Goal: Feedback & Contribution: Leave review/rating

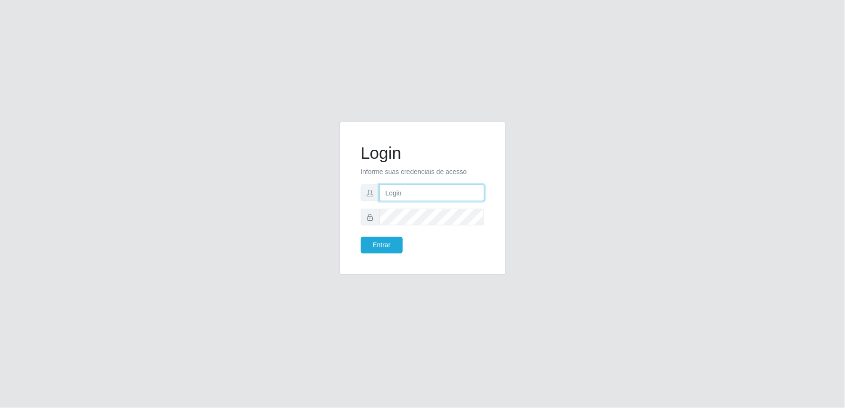
click at [444, 187] on input "text" at bounding box center [431, 193] width 105 height 17
type input "[EMAIL_ADDRESS][DOMAIN_NAME]"
click at [361, 237] on button "Entrar" at bounding box center [382, 245] width 42 height 17
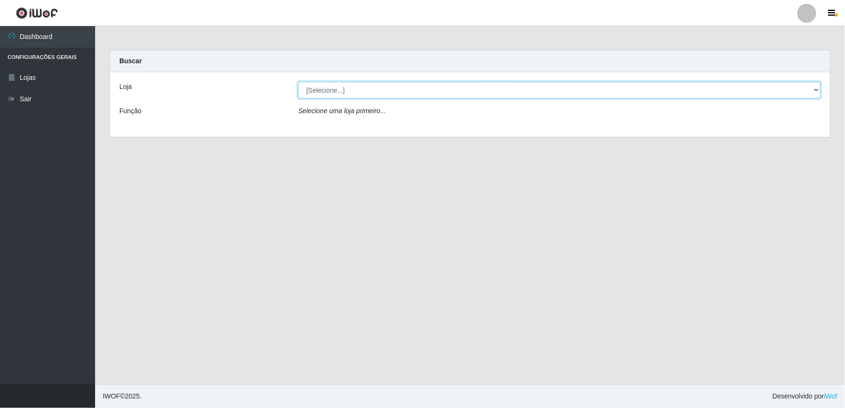
click at [818, 87] on select "[Selecione...] Queiroz Atacadão - Ceará Mirim" at bounding box center [559, 90] width 523 height 17
select select "465"
click at [298, 82] on select "[Selecione...] Queiroz Atacadão - Ceará Mirim" at bounding box center [559, 90] width 523 height 17
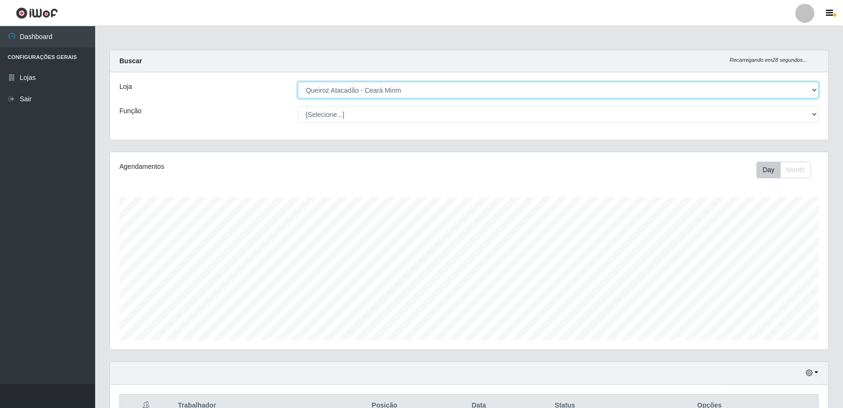
scroll to position [197, 718]
click at [816, 91] on select "[Selecione...] Queiroz Atacadão - Ceará Mirim" at bounding box center [558, 90] width 521 height 17
click at [298, 82] on select "[Selecione...] Queiroz Atacadão - Ceará Mirim" at bounding box center [558, 90] width 521 height 17
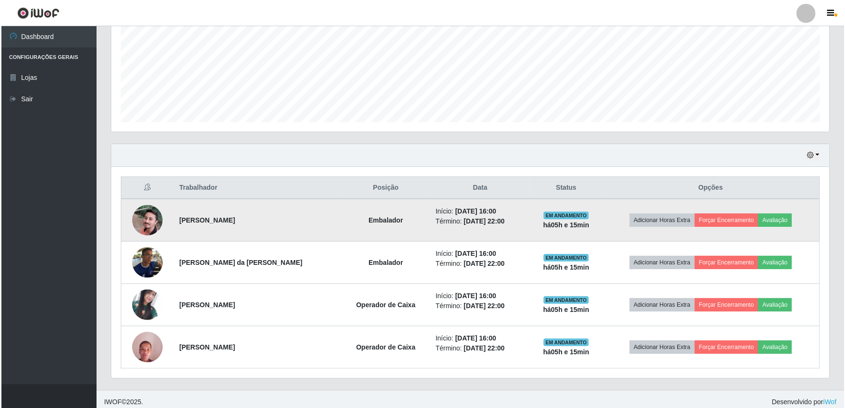
scroll to position [223, 0]
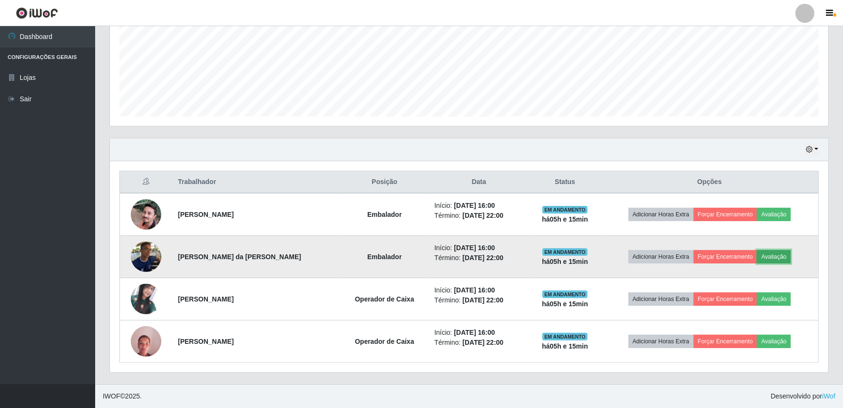
click at [772, 256] on button "Avaliação" at bounding box center [774, 256] width 34 height 13
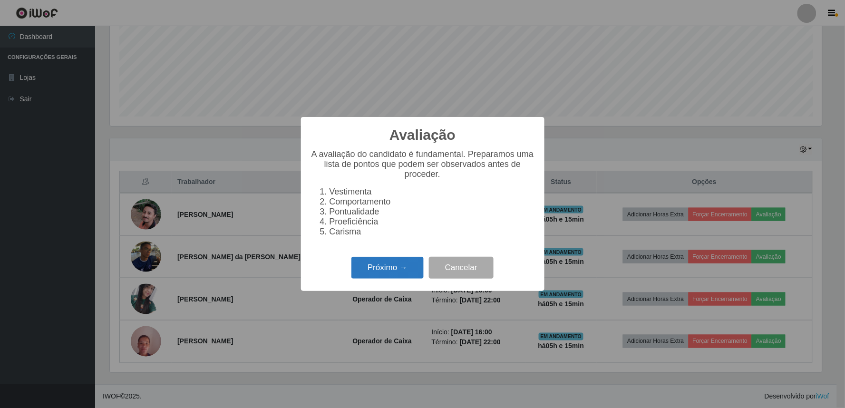
click at [405, 279] on button "Próximo →" at bounding box center [387, 268] width 72 height 22
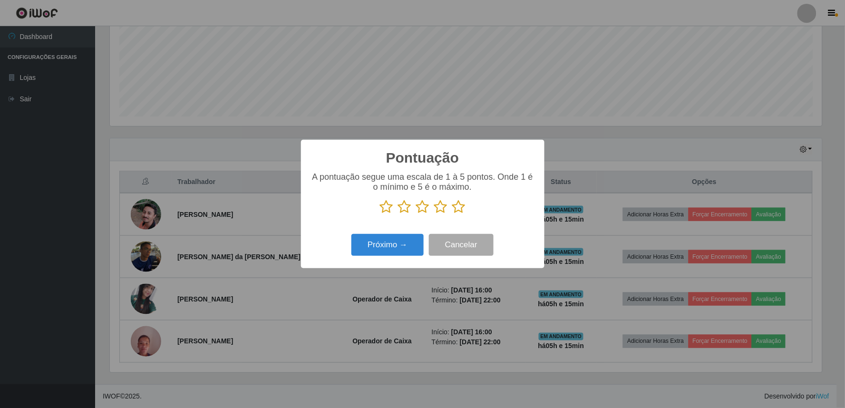
scroll to position [475332, 474817]
click at [440, 207] on icon at bounding box center [440, 207] width 13 height 14
click at [434, 214] on input "radio" at bounding box center [434, 214] width 0 height 0
click at [379, 250] on button "Próximo →" at bounding box center [387, 245] width 72 height 22
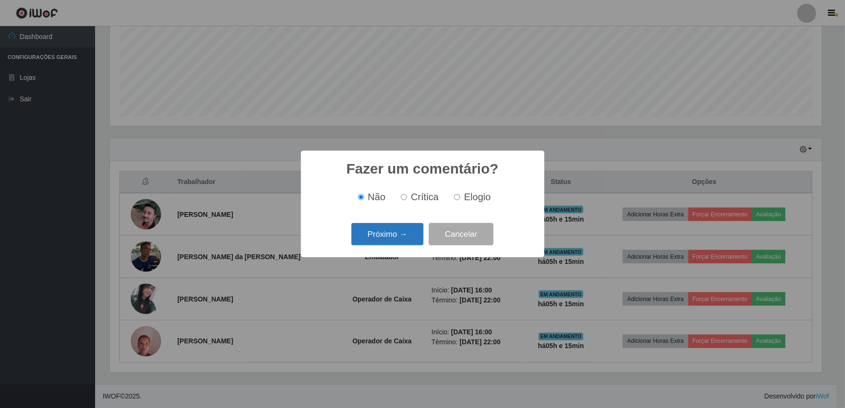
click at [391, 239] on button "Próximo →" at bounding box center [387, 234] width 72 height 22
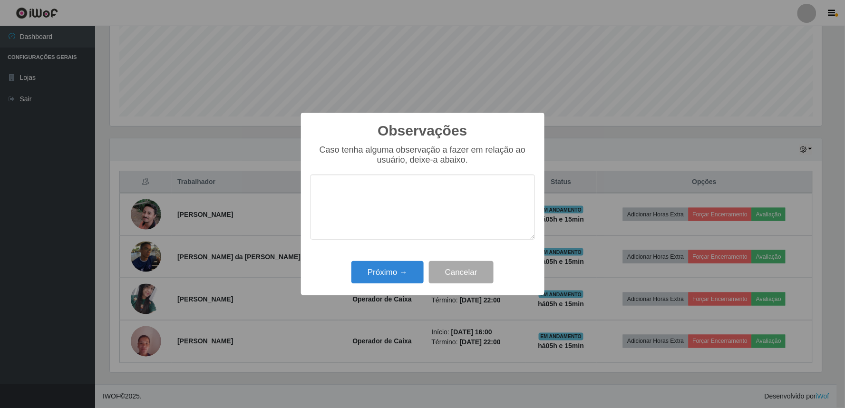
click at [393, 194] on textarea at bounding box center [423, 207] width 224 height 65
type textarea "pontual"
click at [397, 272] on button "Próximo →" at bounding box center [387, 272] width 72 height 22
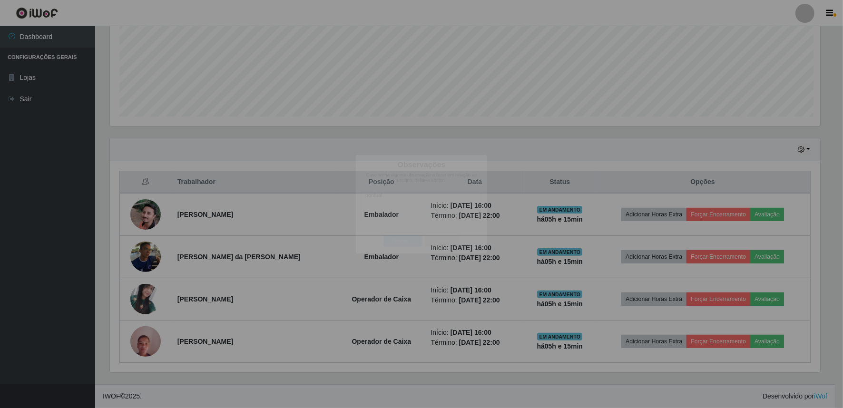
scroll to position [197, 718]
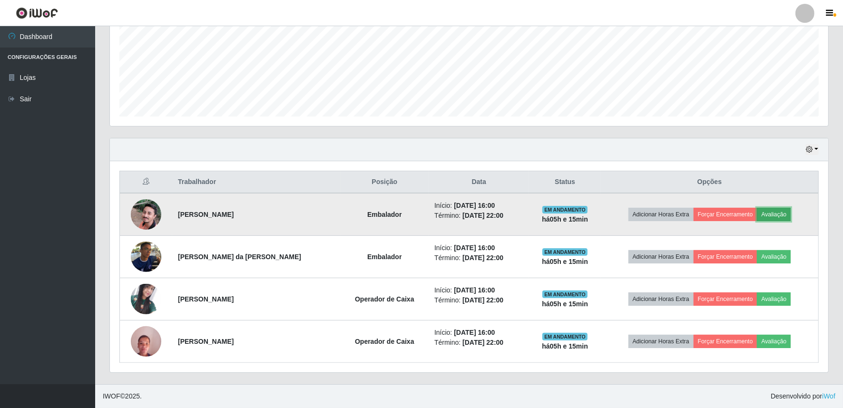
click at [773, 219] on button "Avaliação" at bounding box center [774, 214] width 34 height 13
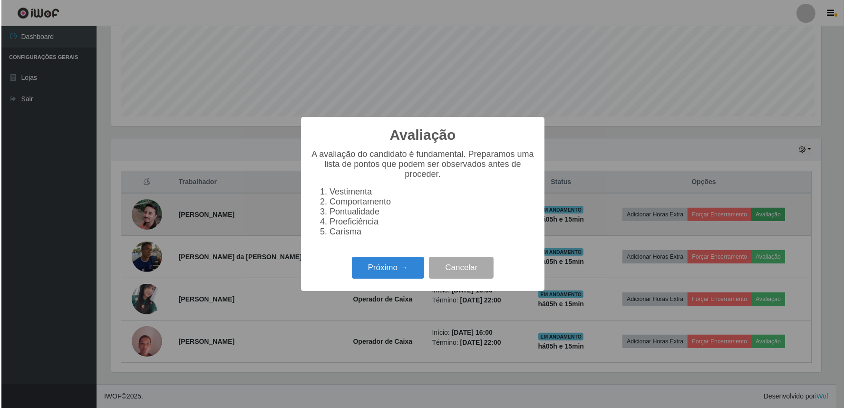
scroll to position [197, 712]
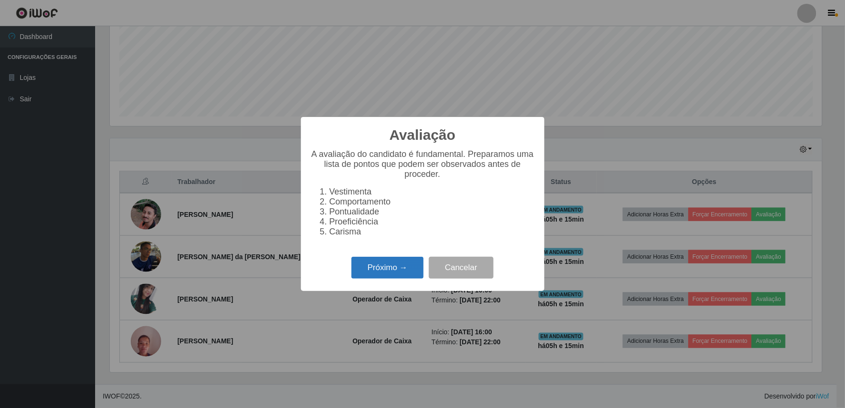
click at [386, 277] on button "Próximo →" at bounding box center [387, 268] width 72 height 22
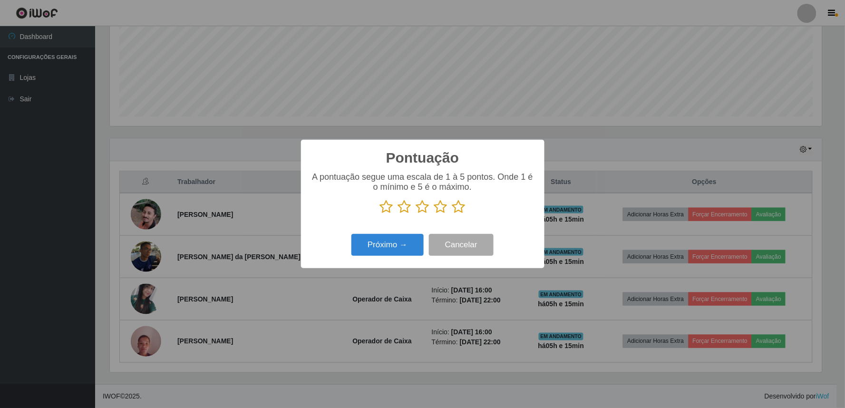
click at [443, 210] on icon at bounding box center [440, 207] width 13 height 14
click at [434, 214] on input "radio" at bounding box center [434, 214] width 0 height 0
click at [405, 245] on button "Próximo →" at bounding box center [387, 245] width 72 height 22
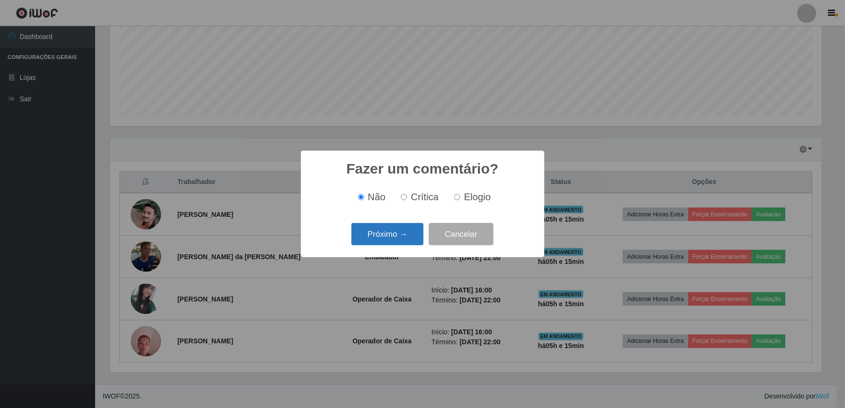
click at [399, 239] on button "Próximo →" at bounding box center [387, 234] width 72 height 22
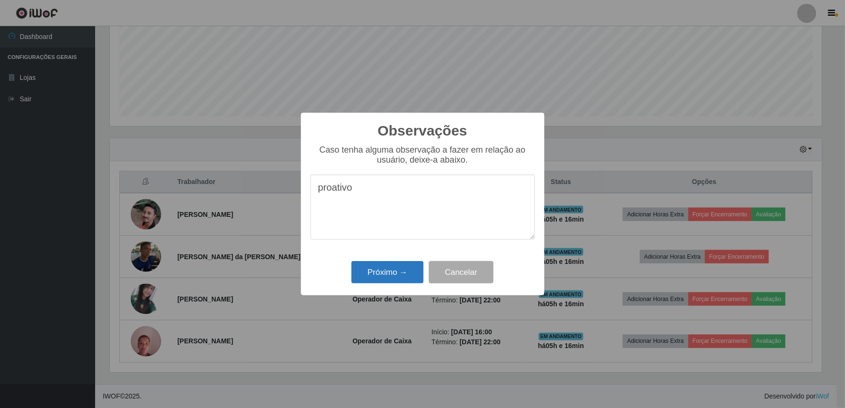
type textarea "proativo"
click at [389, 276] on button "Próximo →" at bounding box center [387, 272] width 72 height 22
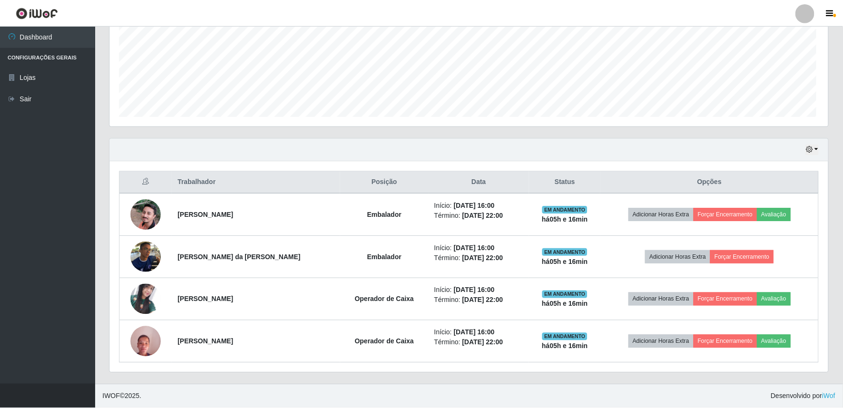
scroll to position [197, 718]
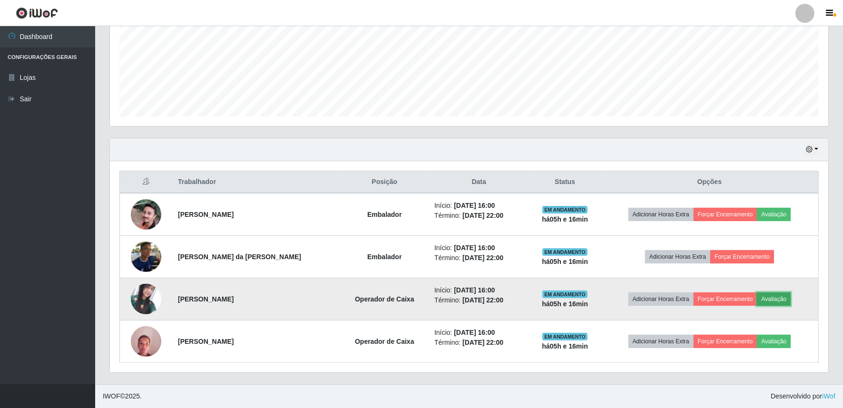
click at [769, 301] on button "Avaliação" at bounding box center [774, 298] width 34 height 13
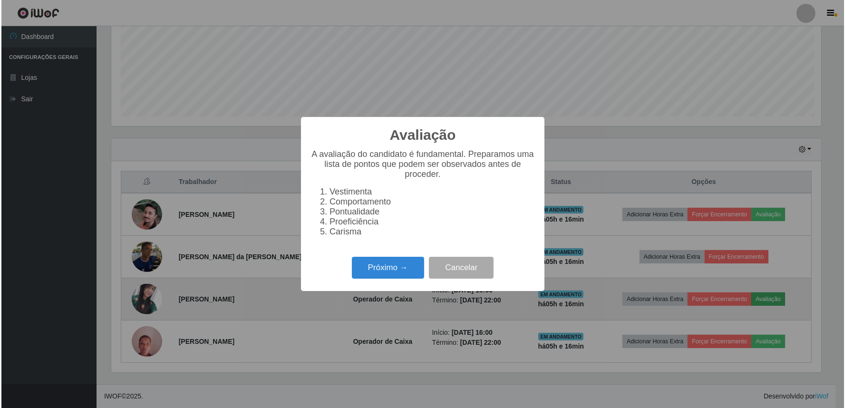
scroll to position [197, 712]
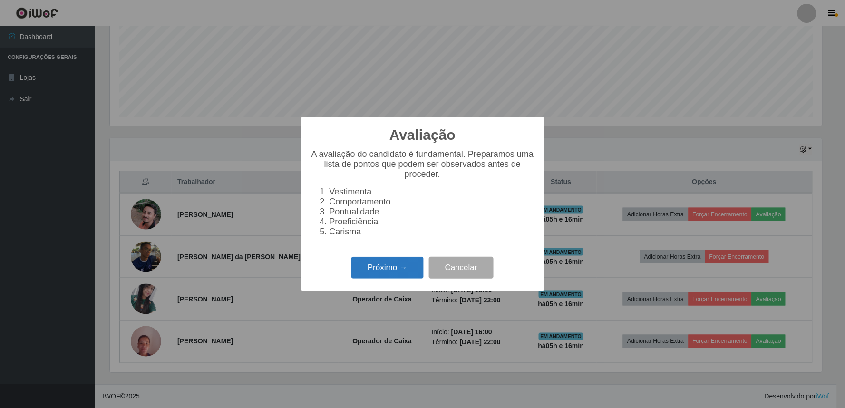
click at [384, 269] on button "Próximo →" at bounding box center [387, 268] width 72 height 22
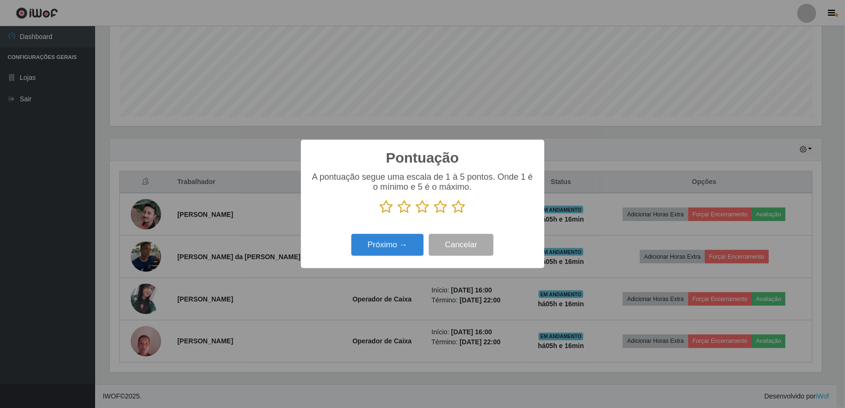
scroll to position [475332, 474817]
click at [438, 208] on icon at bounding box center [440, 207] width 13 height 14
click at [434, 214] on input "radio" at bounding box center [434, 214] width 0 height 0
click at [395, 249] on button "Próximo →" at bounding box center [387, 245] width 72 height 22
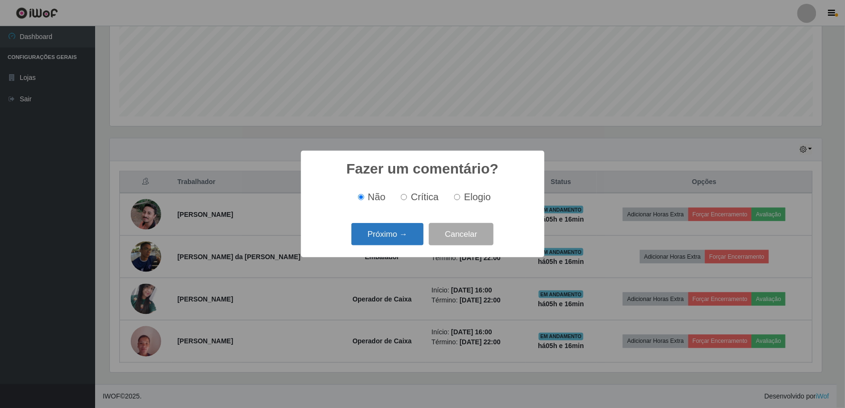
click at [396, 236] on button "Próximo →" at bounding box center [387, 234] width 72 height 22
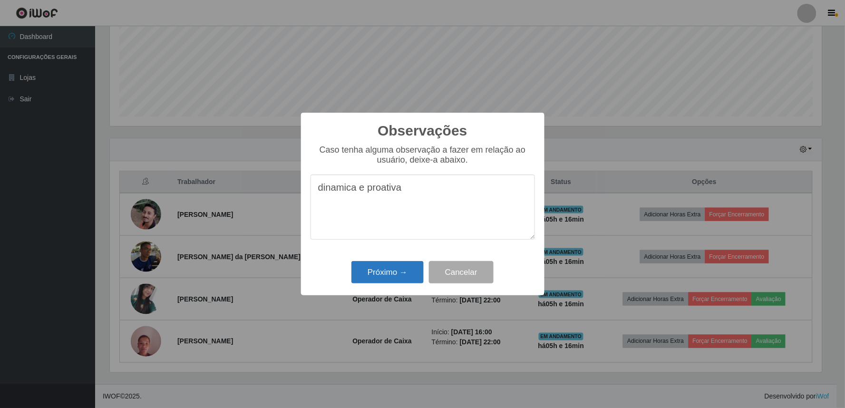
type textarea "dinamica e proativa"
click at [399, 274] on button "Próximo →" at bounding box center [387, 272] width 72 height 22
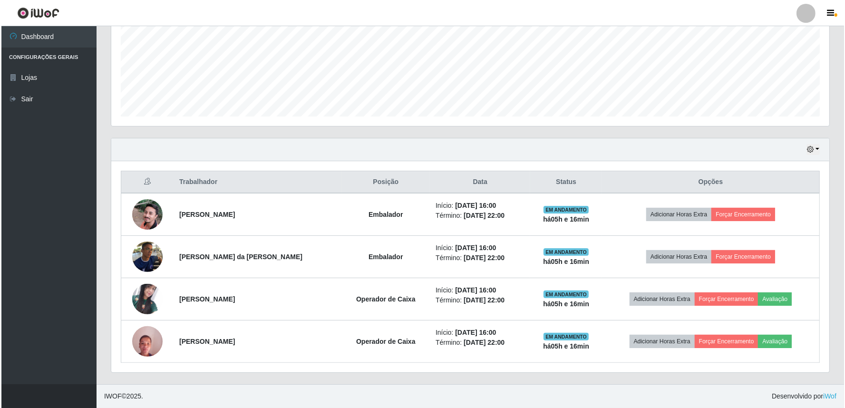
scroll to position [197, 718]
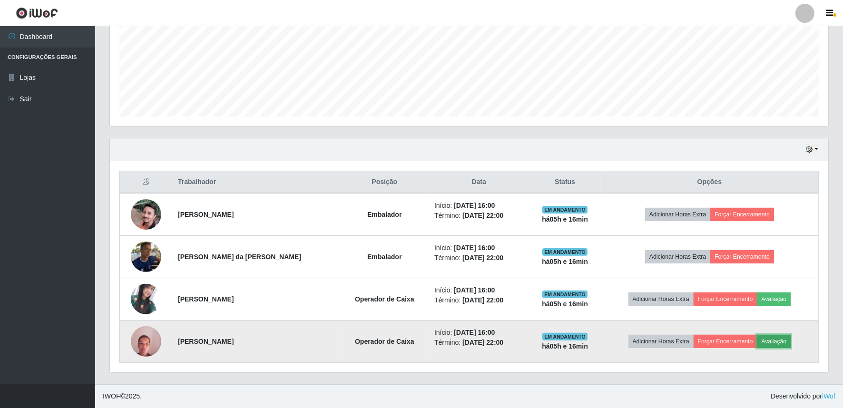
click at [775, 346] on button "Avaliação" at bounding box center [774, 341] width 34 height 13
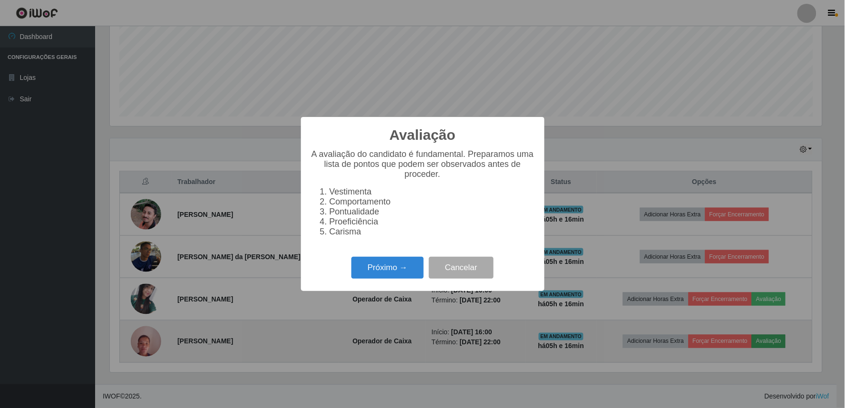
scroll to position [197, 712]
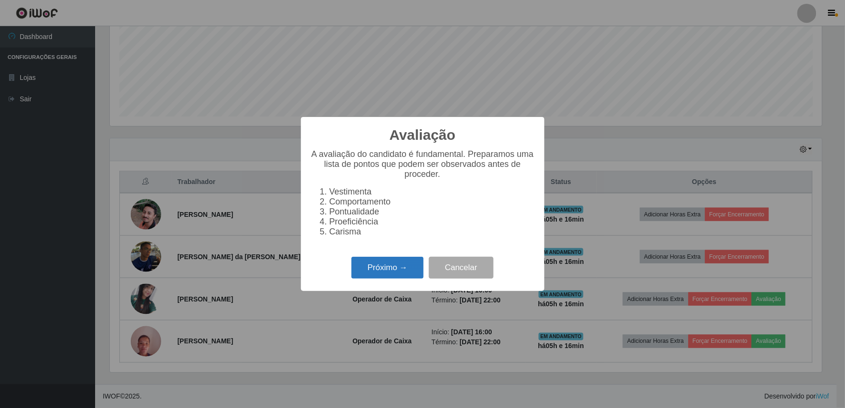
click at [387, 277] on button "Próximo →" at bounding box center [387, 268] width 72 height 22
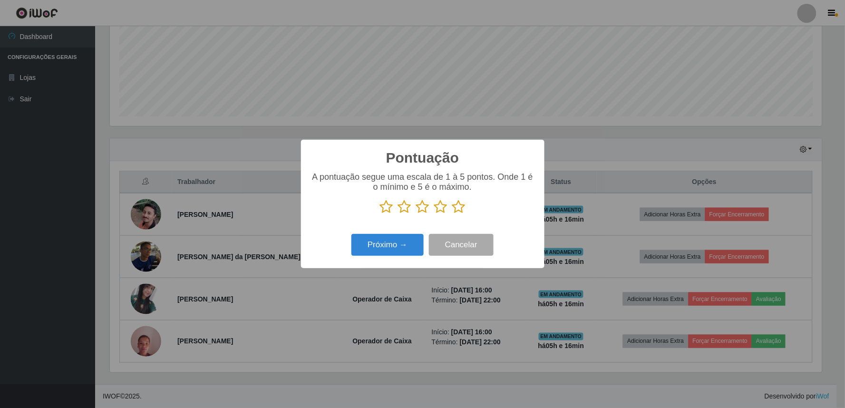
click at [439, 207] on icon at bounding box center [440, 207] width 13 height 14
click at [434, 214] on input "radio" at bounding box center [434, 214] width 0 height 0
click at [382, 250] on button "Próximo →" at bounding box center [387, 245] width 72 height 22
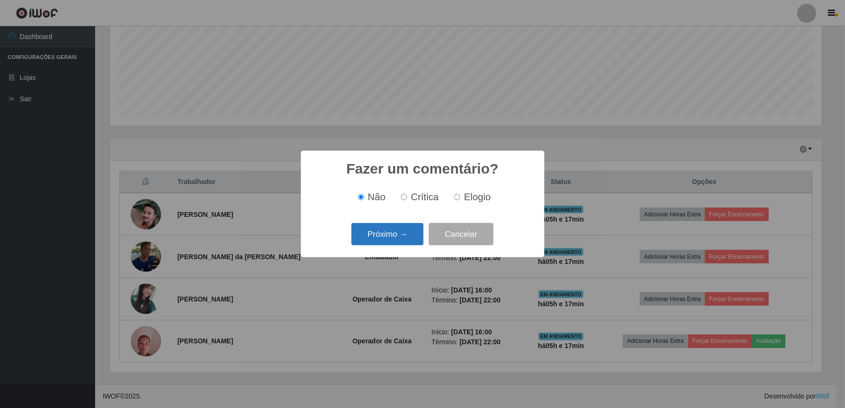
click at [396, 236] on button "Próximo →" at bounding box center [387, 234] width 72 height 22
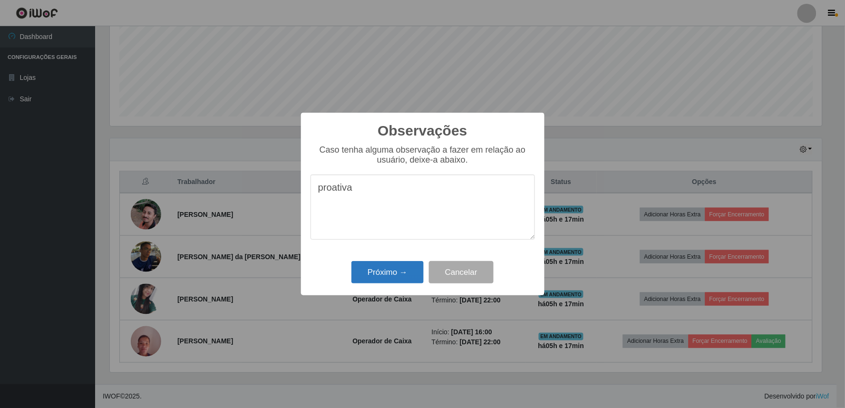
type textarea "proativa"
click at [394, 273] on button "Próximo →" at bounding box center [387, 272] width 72 height 22
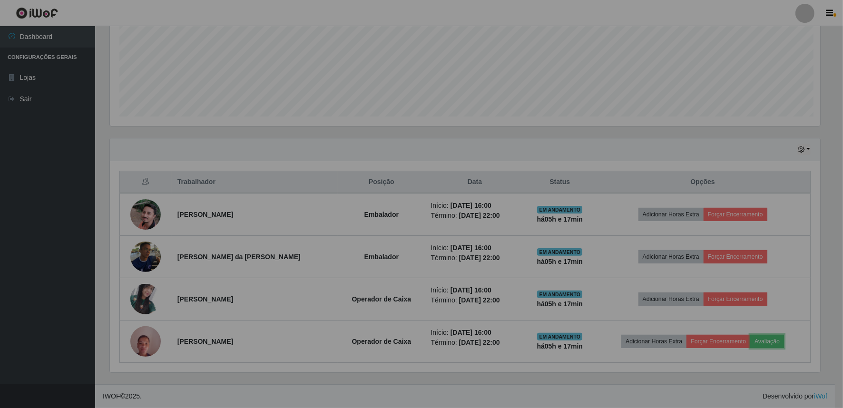
scroll to position [197, 718]
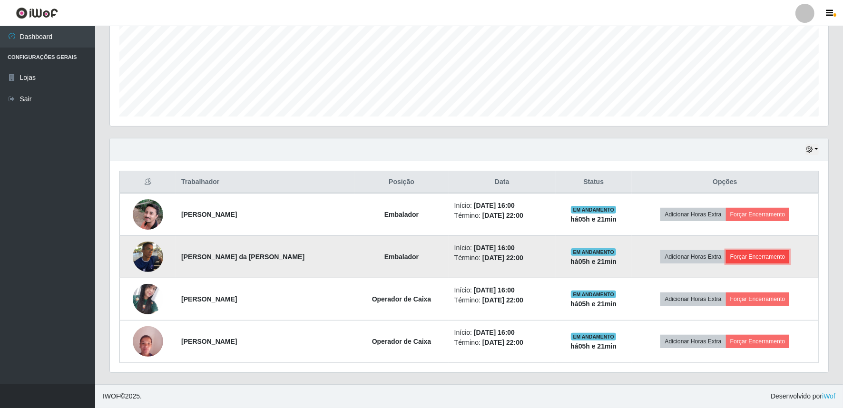
click at [747, 258] on button "Forçar Encerramento" at bounding box center [758, 256] width 64 height 13
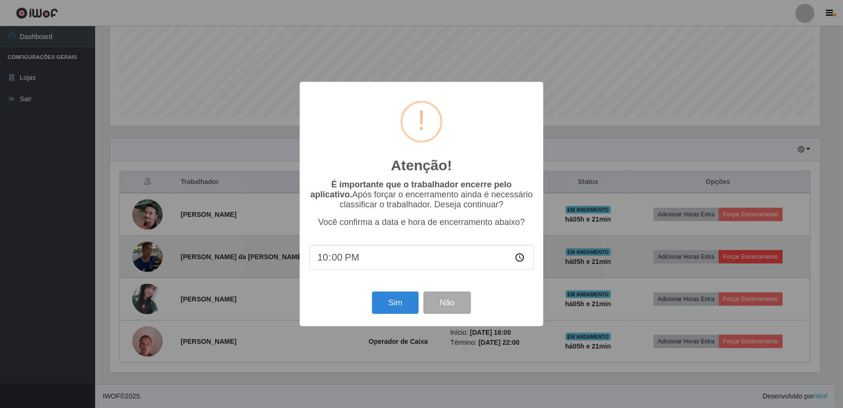
scroll to position [197, 712]
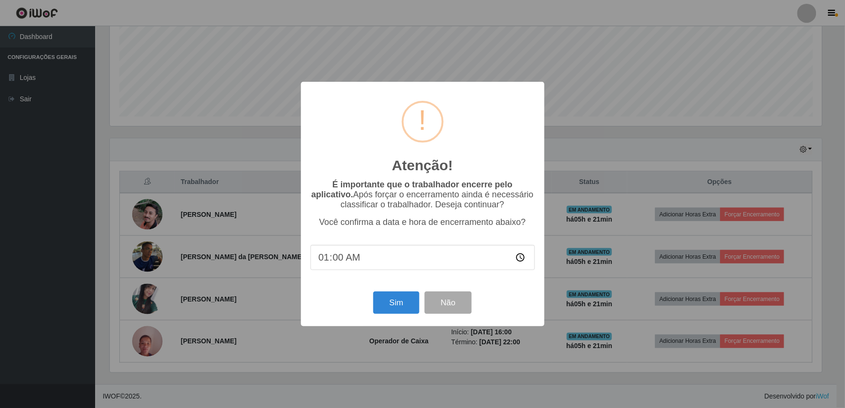
type input "18:00"
click at [395, 306] on button "Sim" at bounding box center [396, 303] width 46 height 22
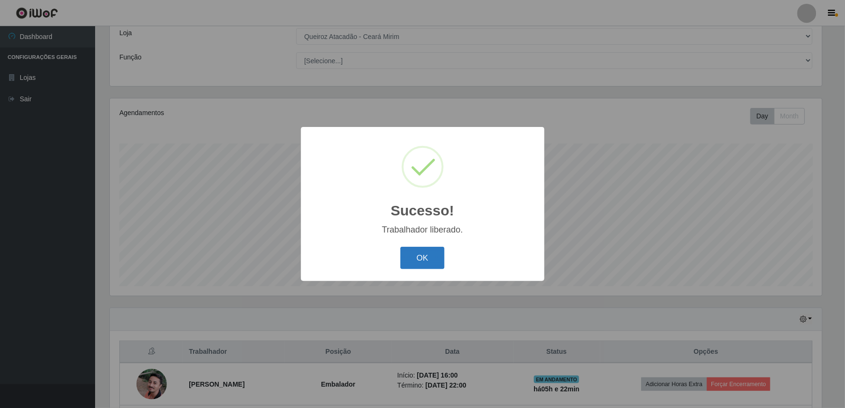
click at [425, 262] on button "OK" at bounding box center [422, 258] width 44 height 22
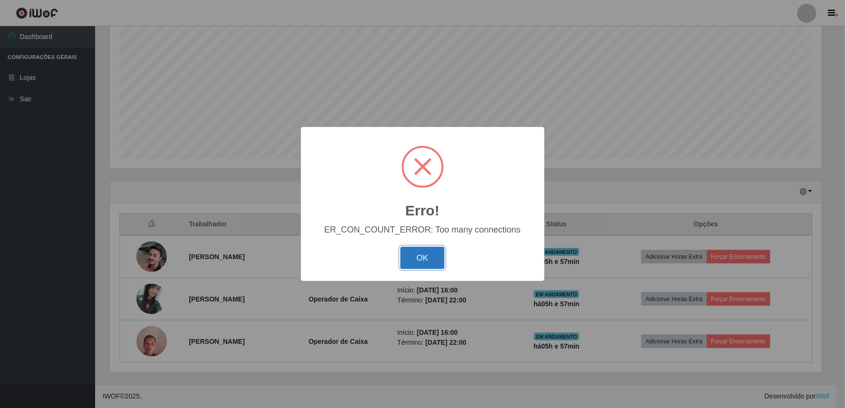
click at [430, 266] on button "OK" at bounding box center [422, 258] width 44 height 22
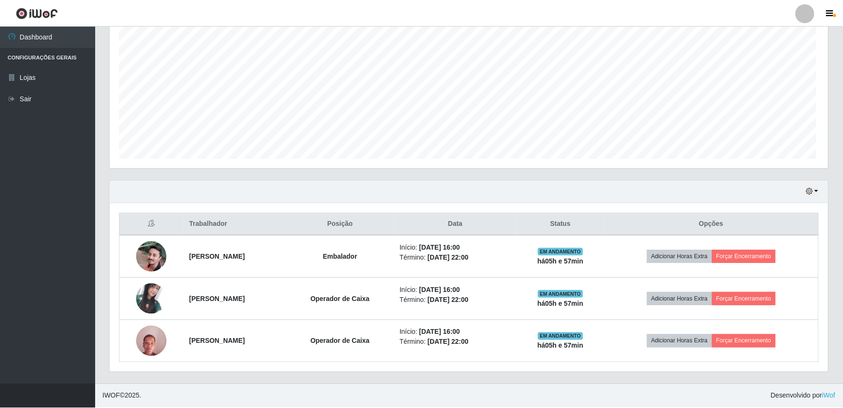
scroll to position [197, 718]
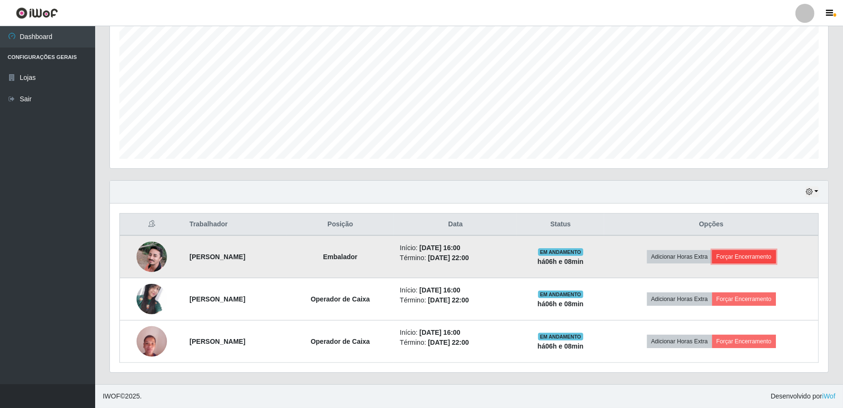
click at [753, 251] on button "Forçar Encerramento" at bounding box center [744, 256] width 64 height 13
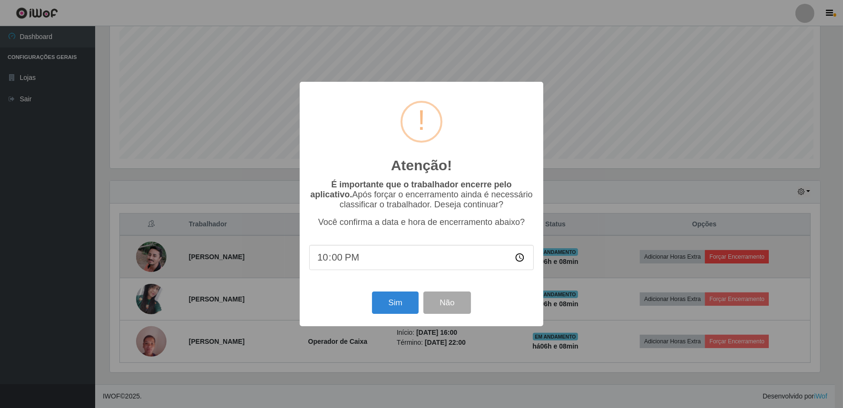
scroll to position [197, 712]
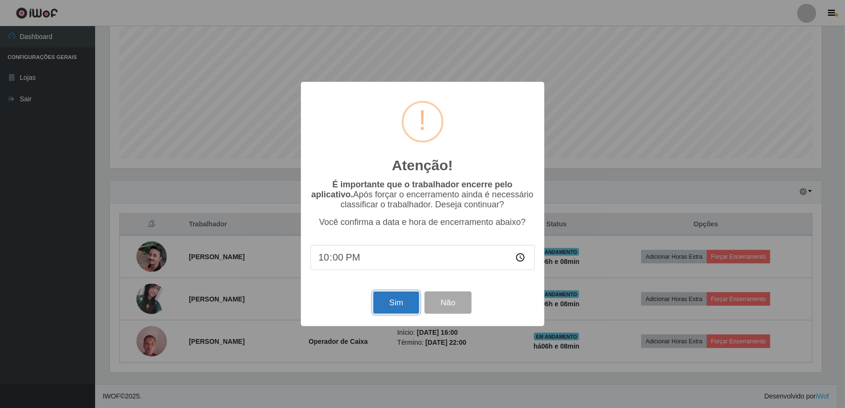
click at [392, 303] on button "Sim" at bounding box center [396, 303] width 46 height 22
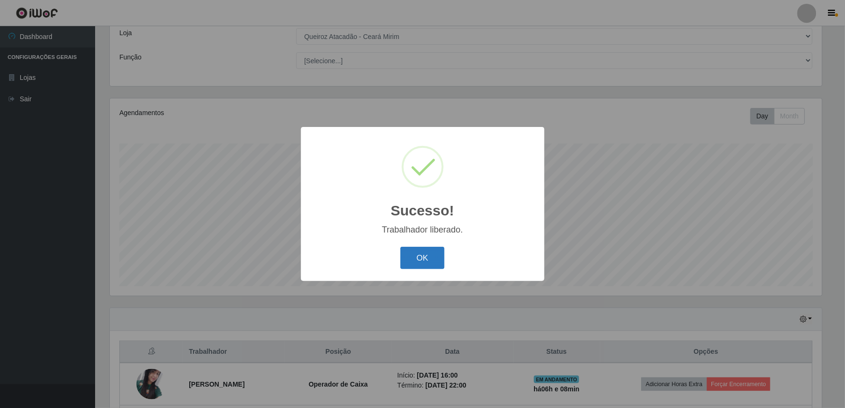
click at [412, 260] on button "OK" at bounding box center [422, 258] width 44 height 22
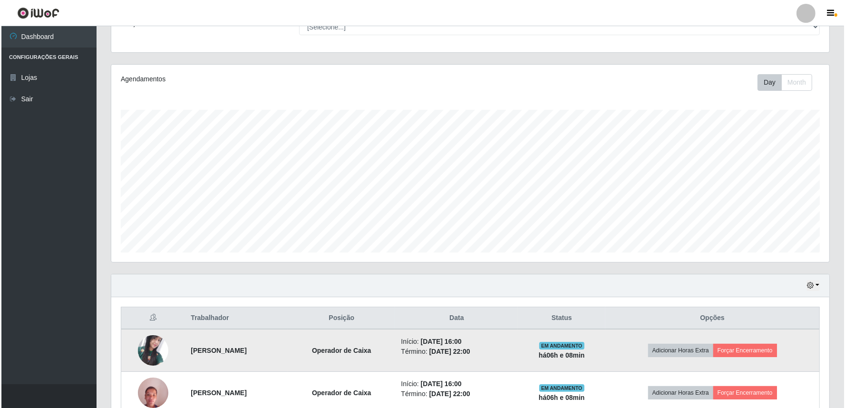
scroll to position [139, 0]
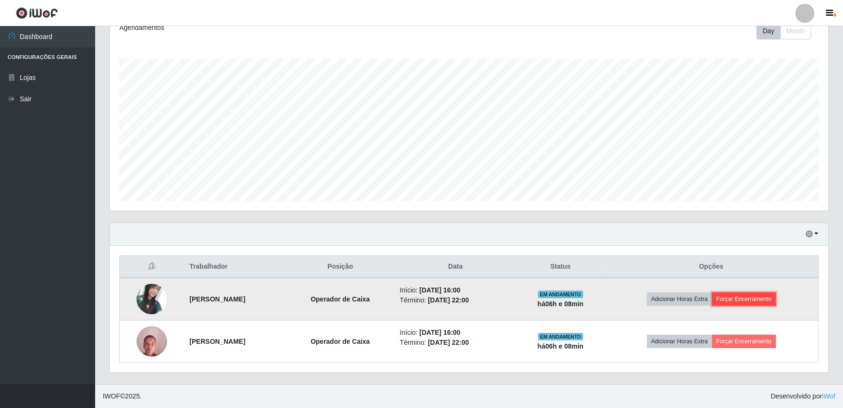
click at [757, 294] on button "Forçar Encerramento" at bounding box center [744, 298] width 64 height 13
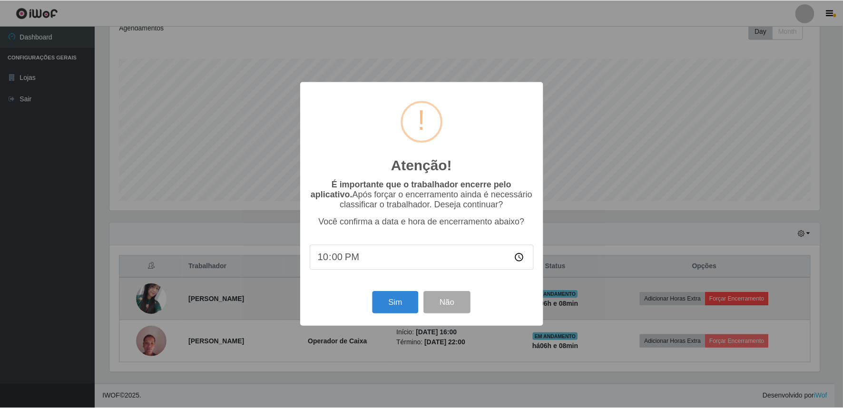
scroll to position [197, 712]
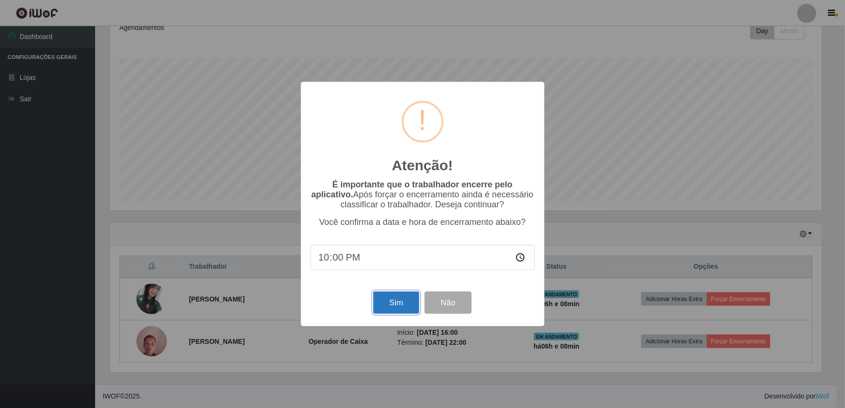
click at [394, 306] on button "Sim" at bounding box center [396, 303] width 46 height 22
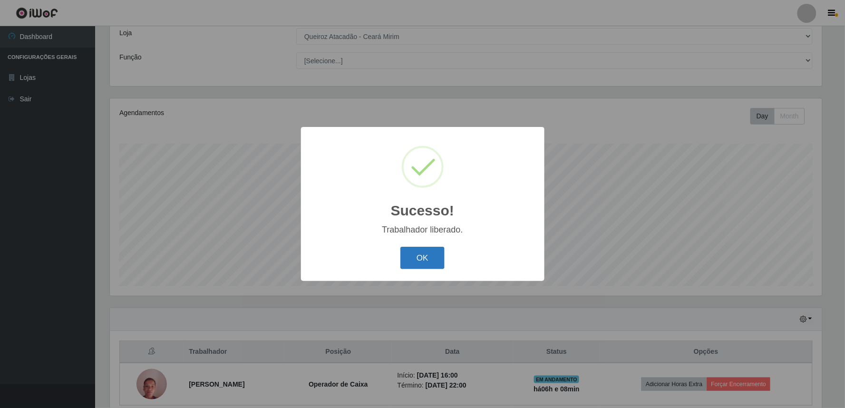
click at [408, 256] on button "OK" at bounding box center [422, 258] width 44 height 22
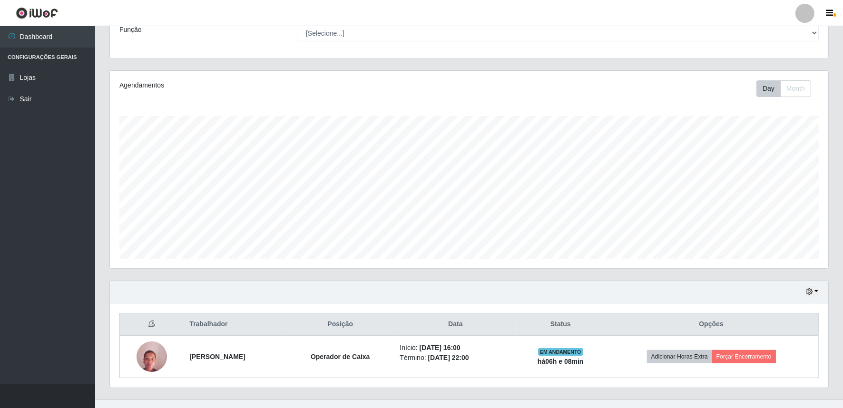
scroll to position [96, 0]
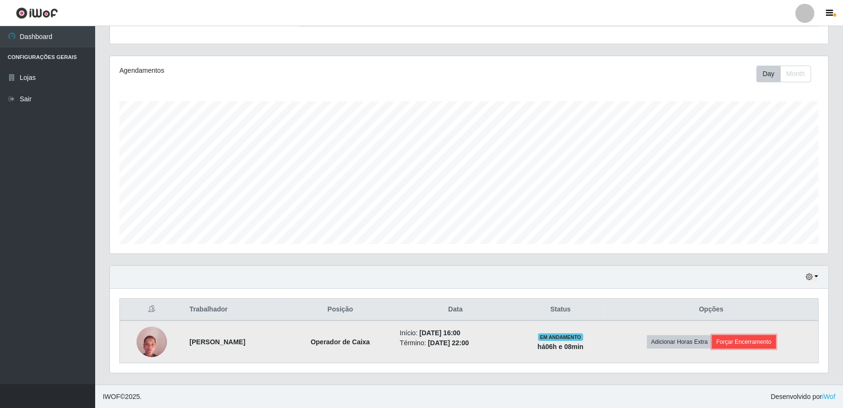
click at [758, 345] on button "Forçar Encerramento" at bounding box center [744, 341] width 64 height 13
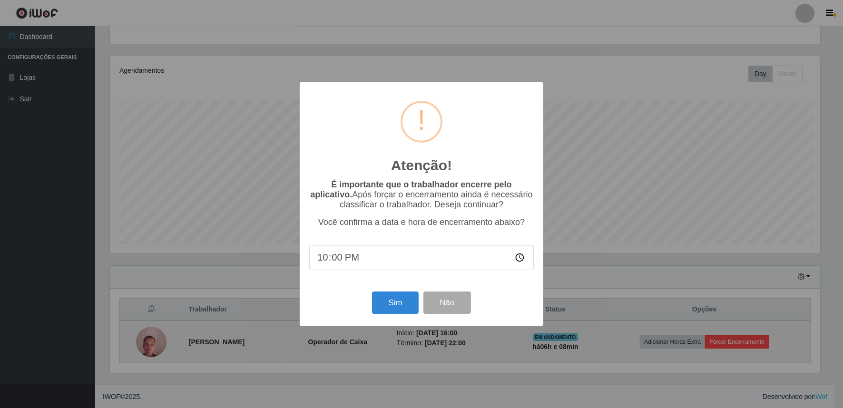
scroll to position [197, 712]
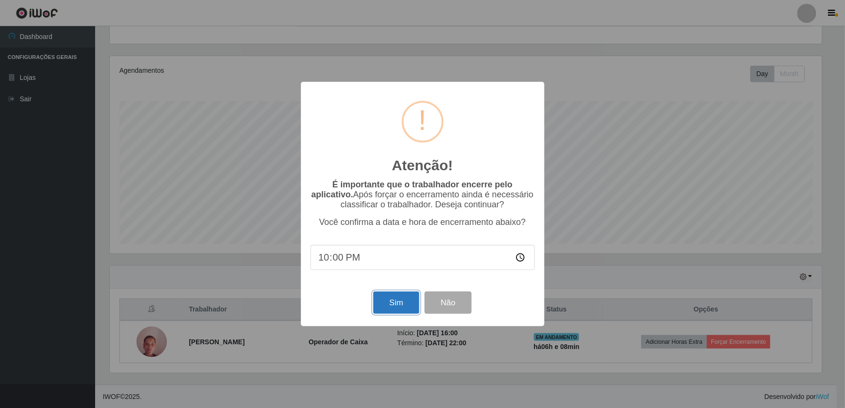
click at [406, 308] on button "Sim" at bounding box center [396, 303] width 46 height 22
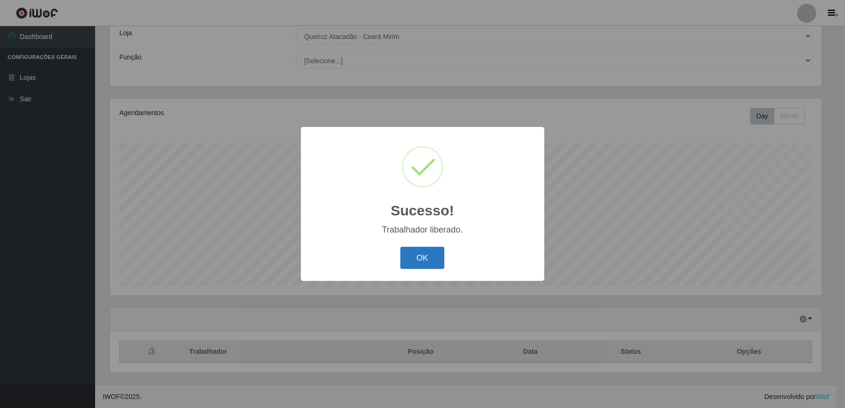
click at [428, 260] on button "OK" at bounding box center [422, 258] width 44 height 22
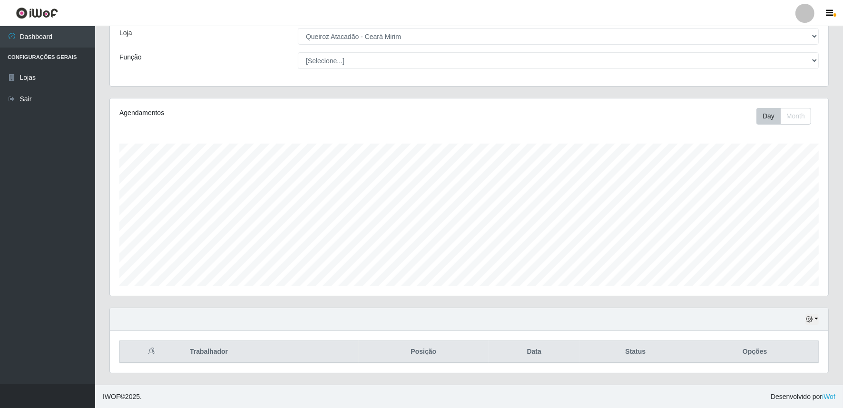
scroll to position [197, 718]
